Goal: Information Seeking & Learning: Learn about a topic

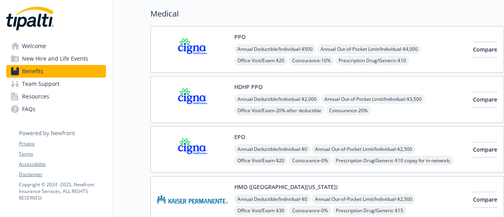
scroll to position [62, 0]
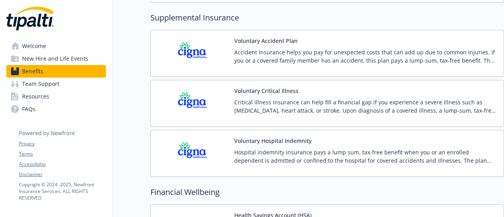
click at [206, 52] on img at bounding box center [192, 53] width 71 height 33
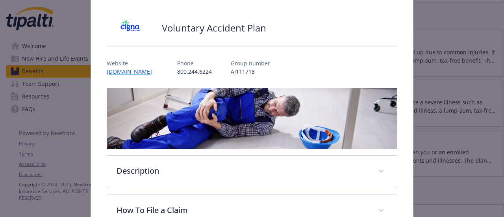
scroll to position [91, 0]
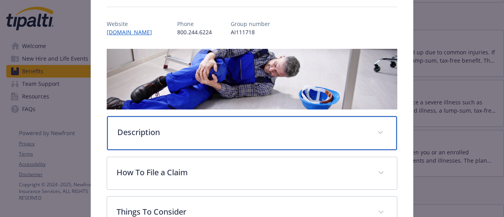
click at [254, 134] on p "Description" at bounding box center [242, 132] width 250 height 12
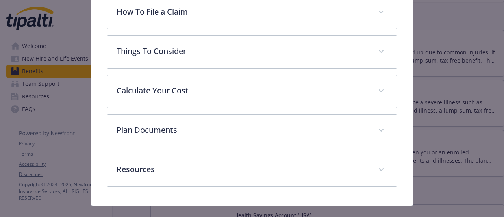
scroll to position [345, 0]
